Goal: Register for event/course

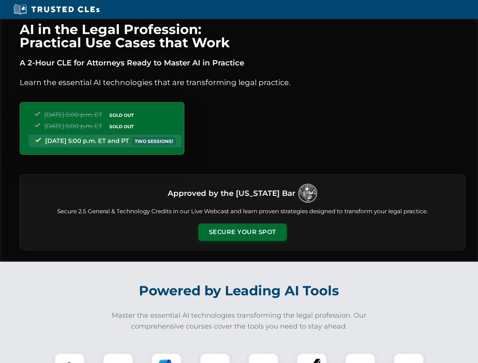
click at [242, 232] on button "Secure Your Spot" at bounding box center [242, 232] width 89 height 17
click at [70, 358] on img at bounding box center [70, 368] width 22 height 22
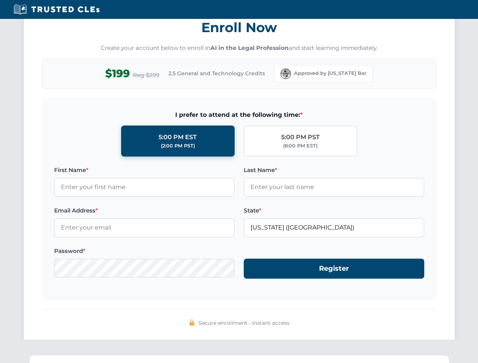
scroll to position [743, 0]
